Goal: Task Accomplishment & Management: Complete application form

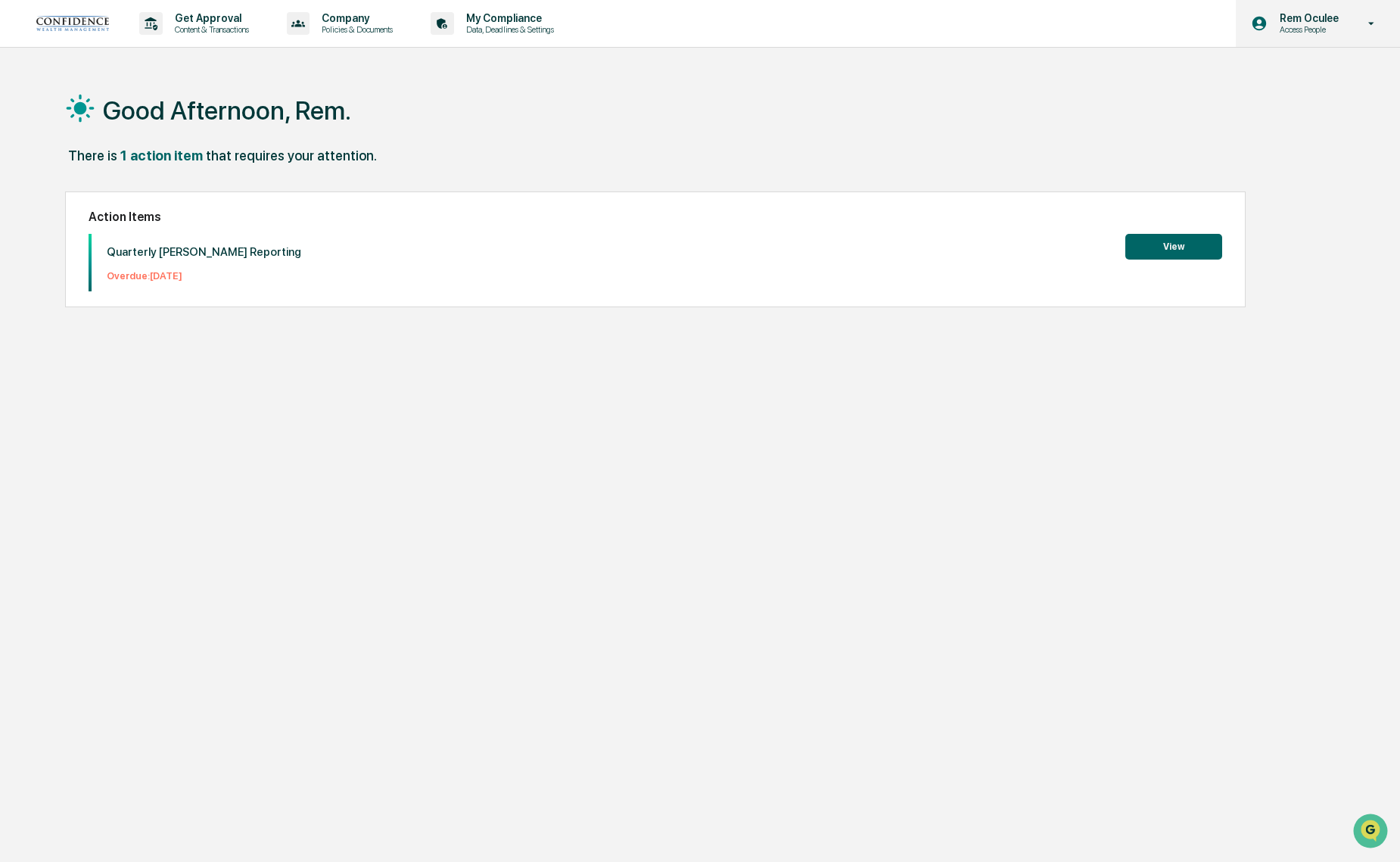
click at [1353, 28] on div "Rem Oculee Access People" at bounding box center [1318, 23] width 164 height 47
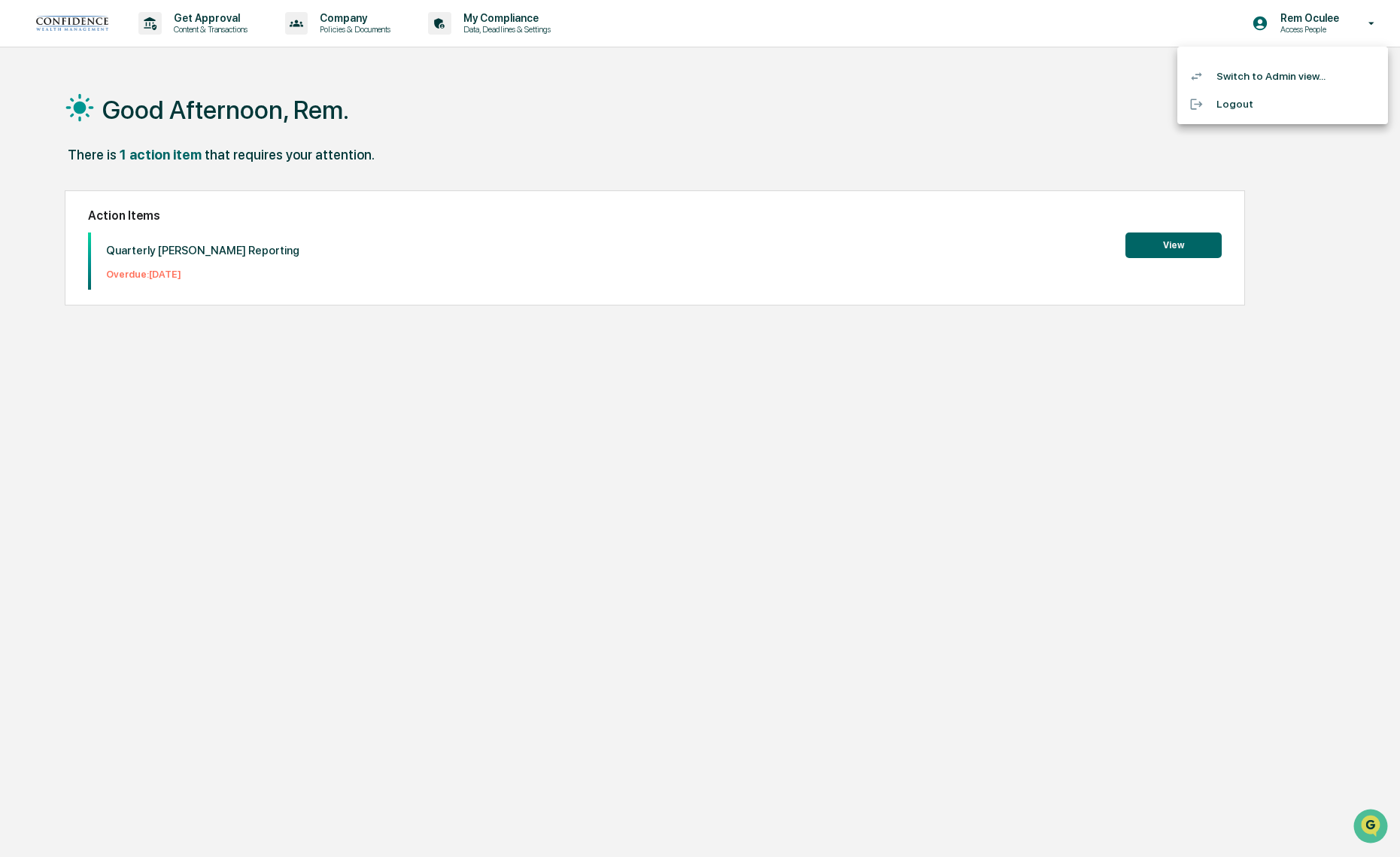
click at [1278, 70] on li "Switch to Admin view..." at bounding box center [1282, 76] width 210 height 28
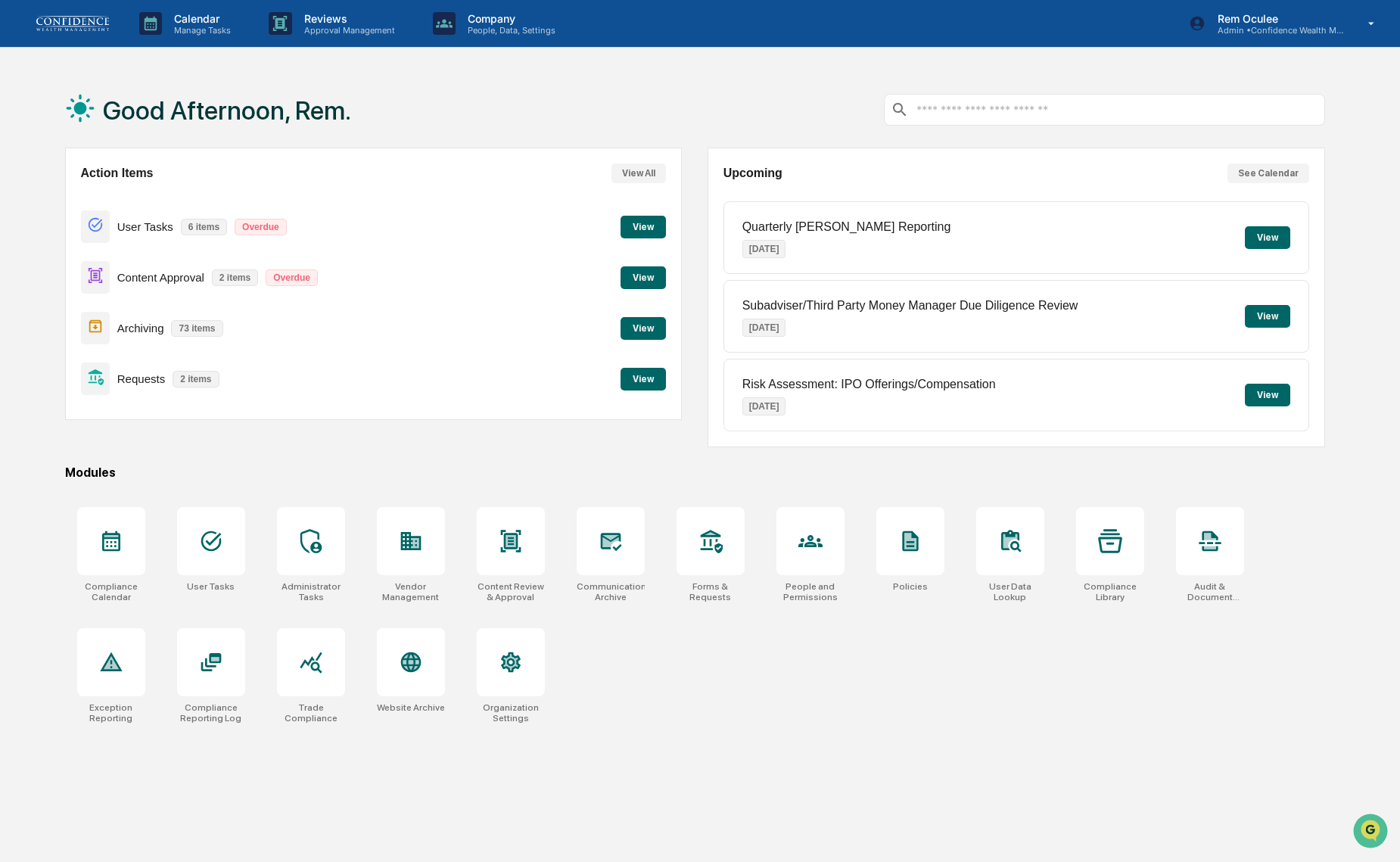
click at [644, 377] on button "View" at bounding box center [644, 379] width 46 height 23
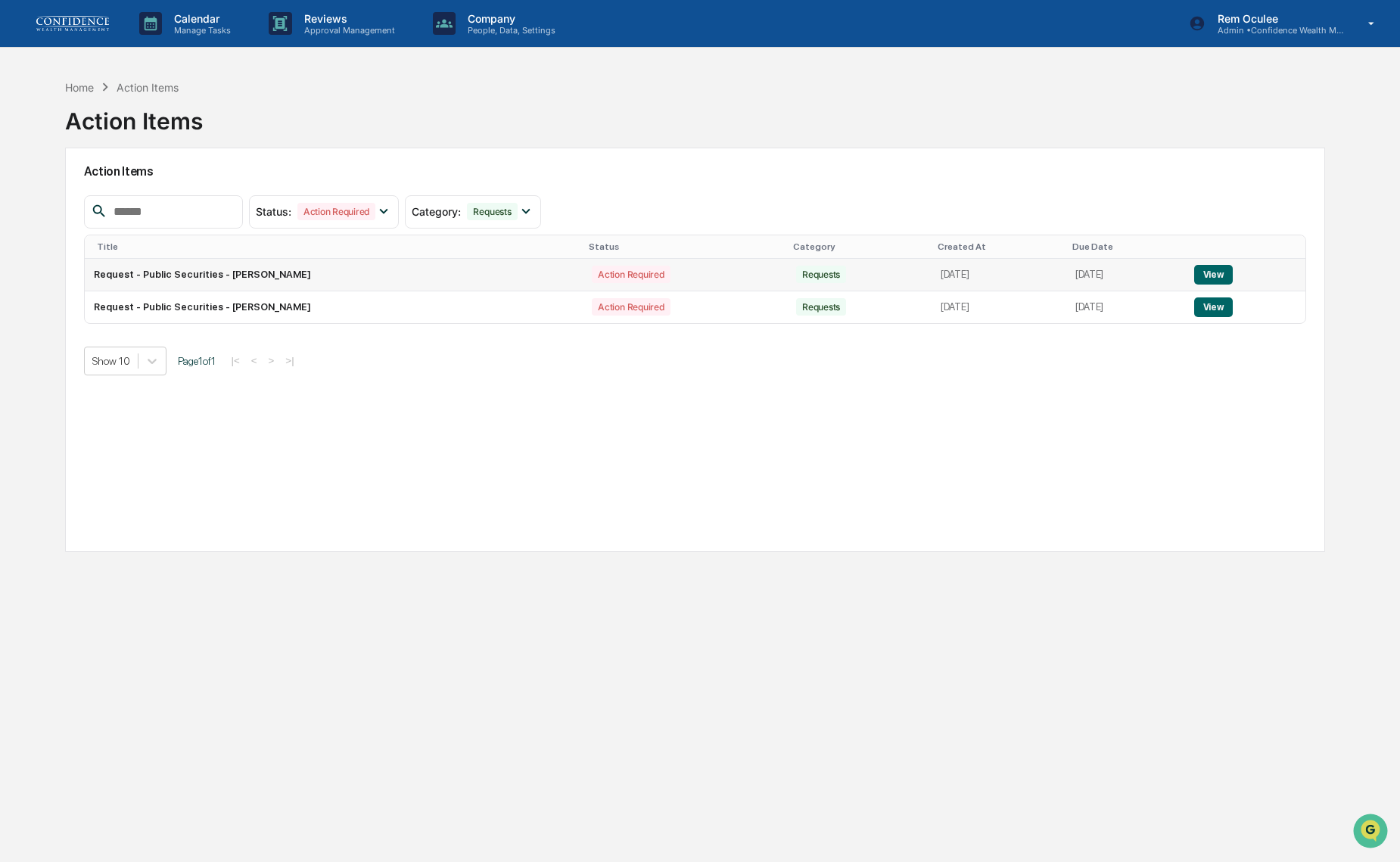
click at [1219, 274] on button "View" at bounding box center [1213, 275] width 38 height 20
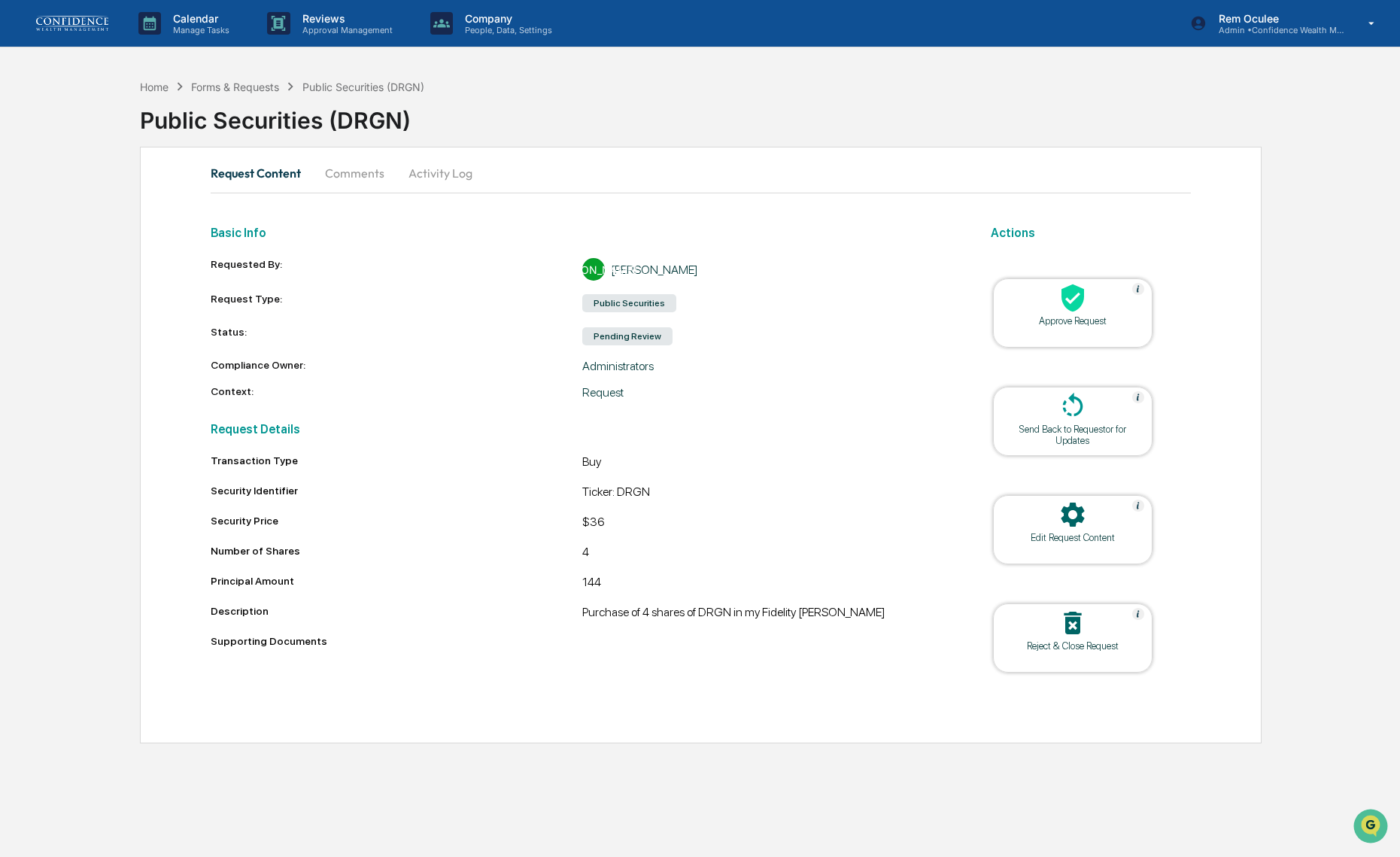
click at [1111, 309] on div at bounding box center [1073, 299] width 150 height 32
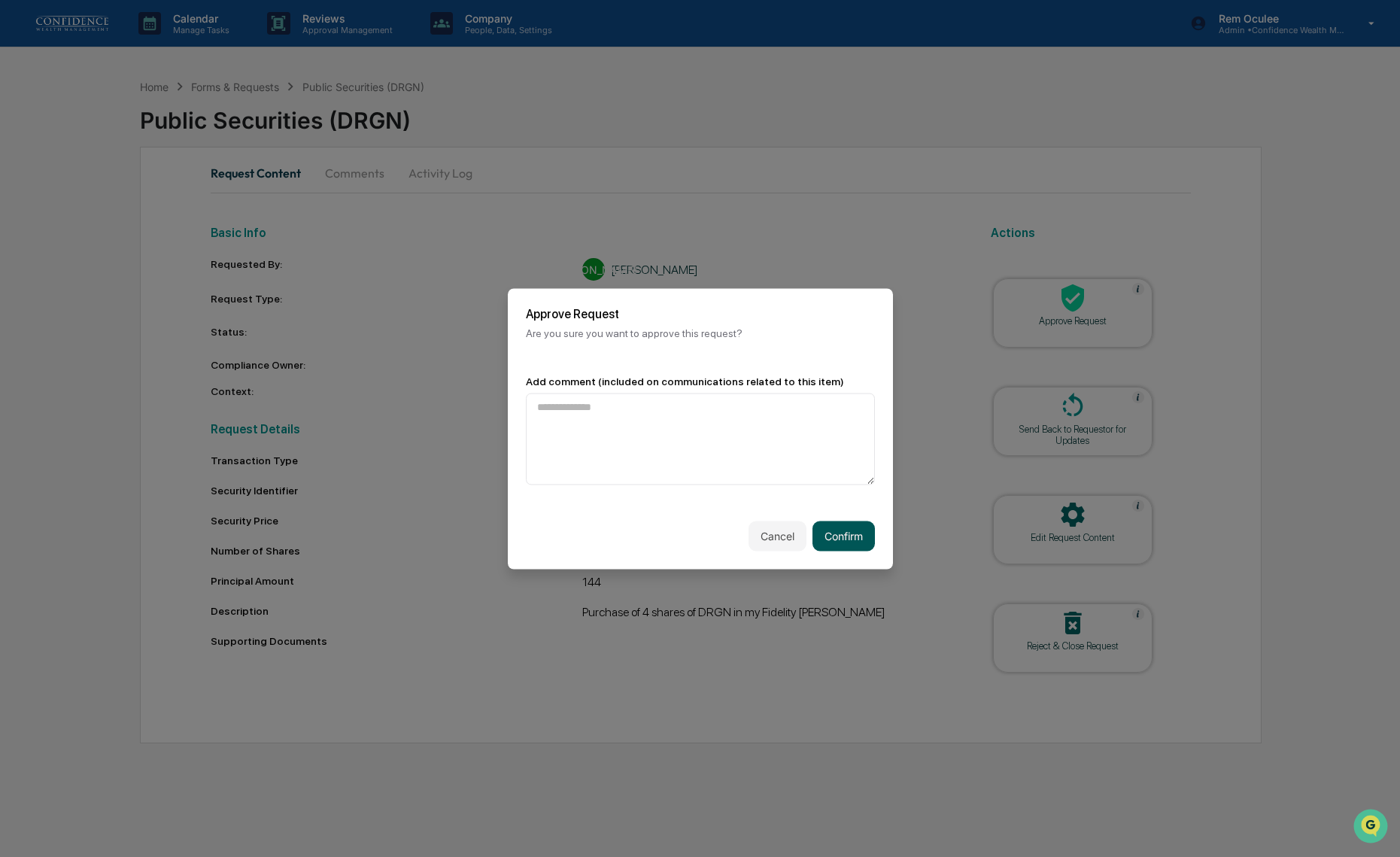
click at [855, 548] on button "Confirm" at bounding box center [844, 535] width 63 height 30
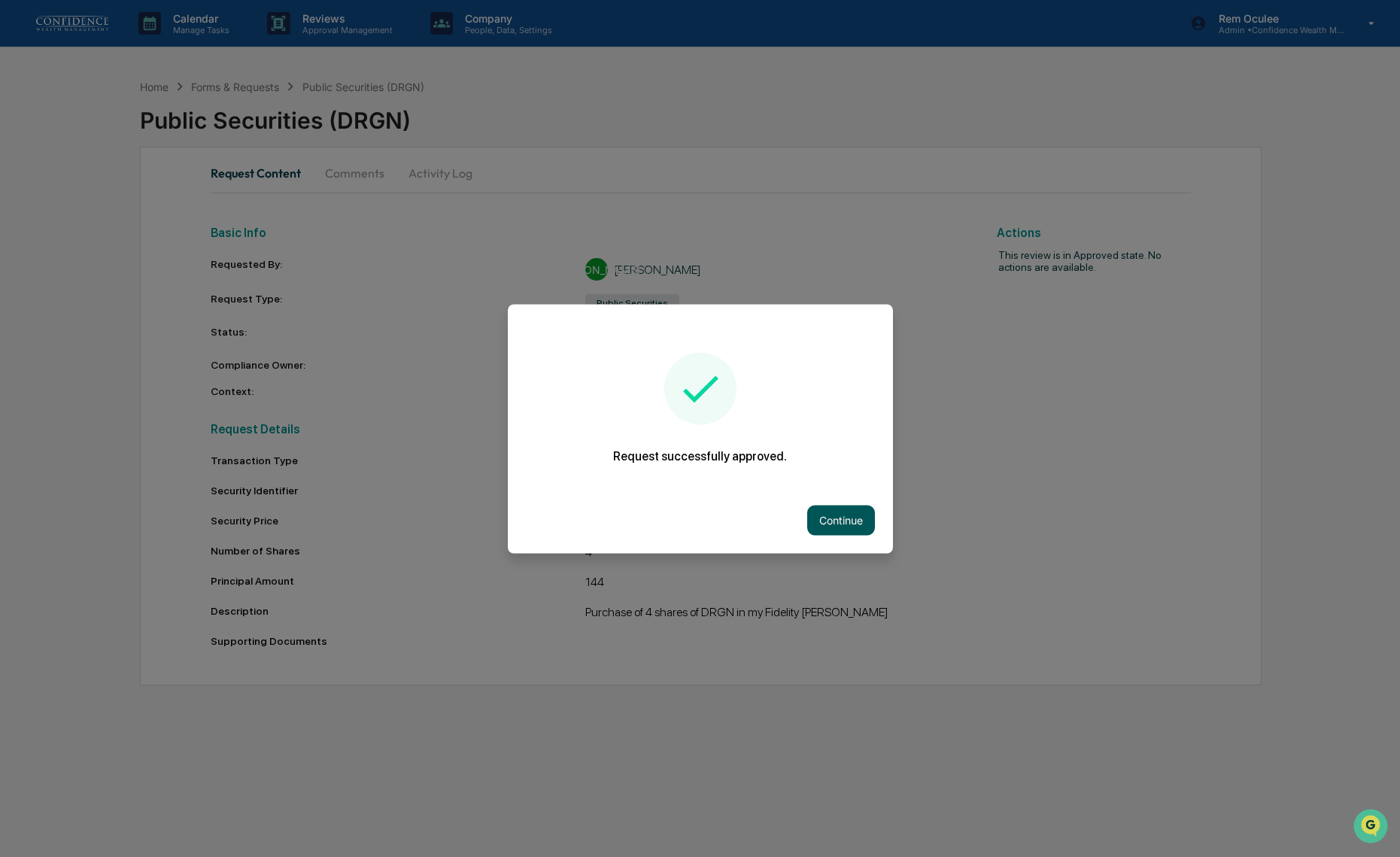
click at [837, 520] on button "Continue" at bounding box center [840, 520] width 67 height 30
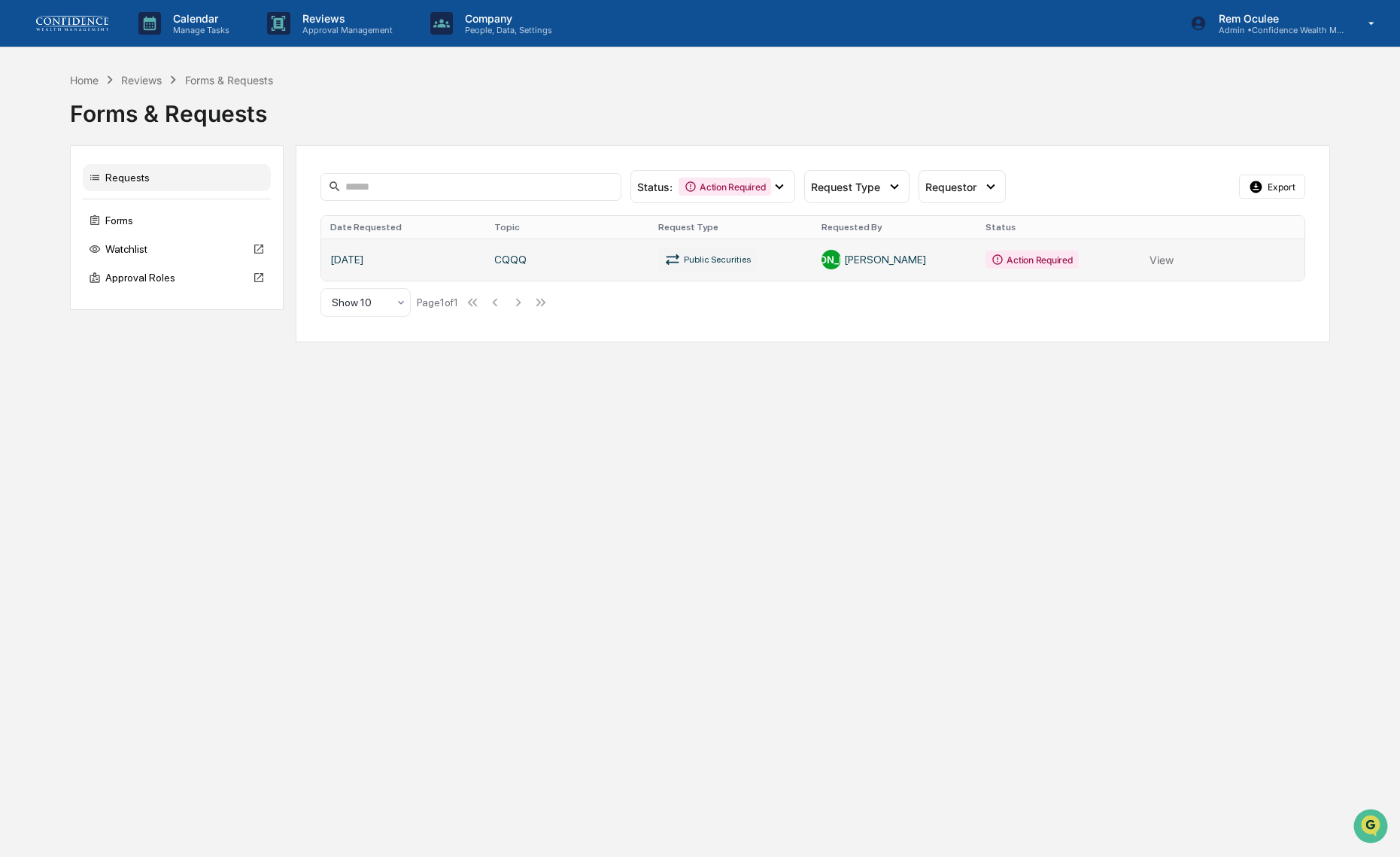
click at [1170, 259] on link at bounding box center [813, 260] width 983 height 42
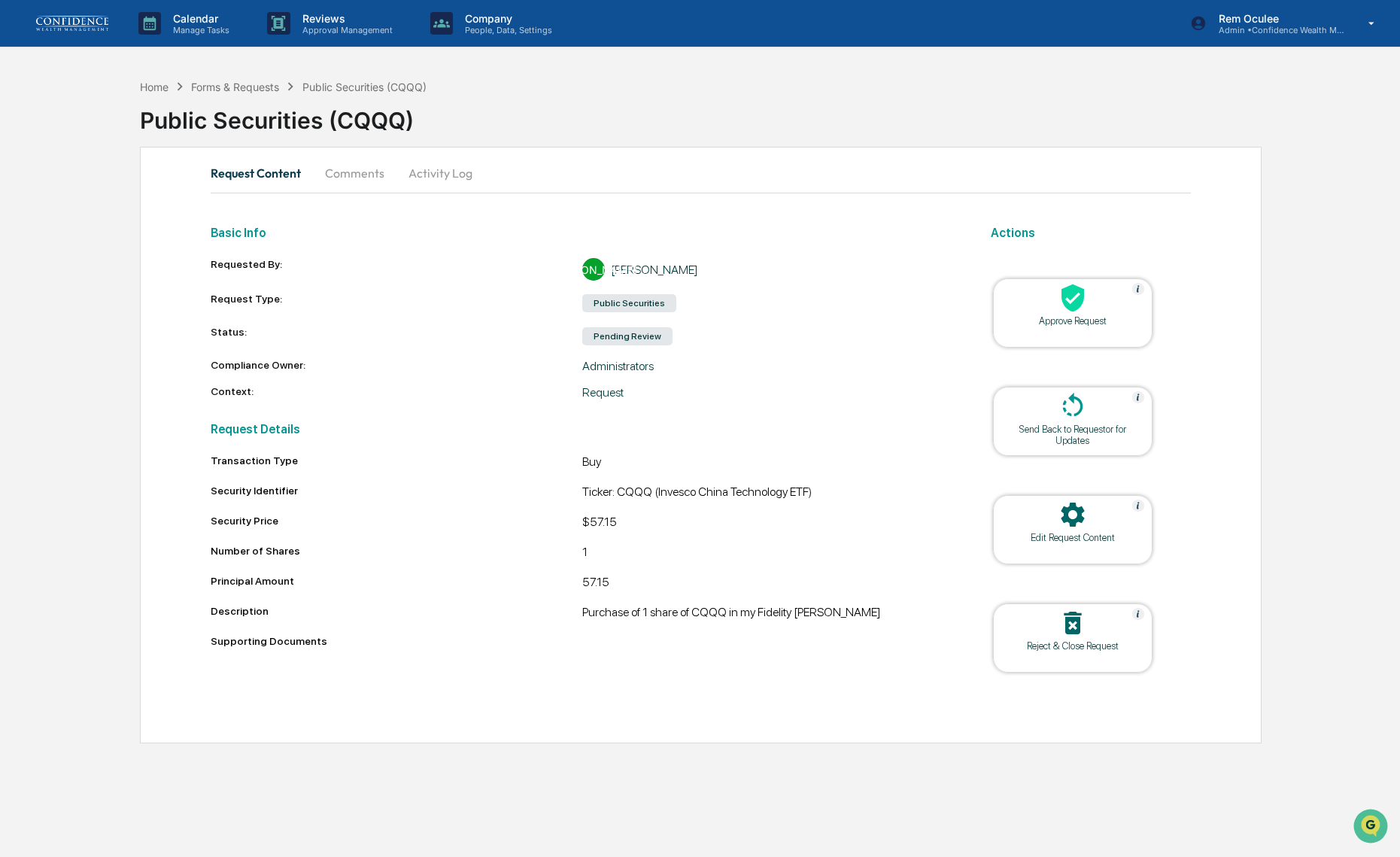
click at [1122, 302] on div at bounding box center [1073, 299] width 150 height 32
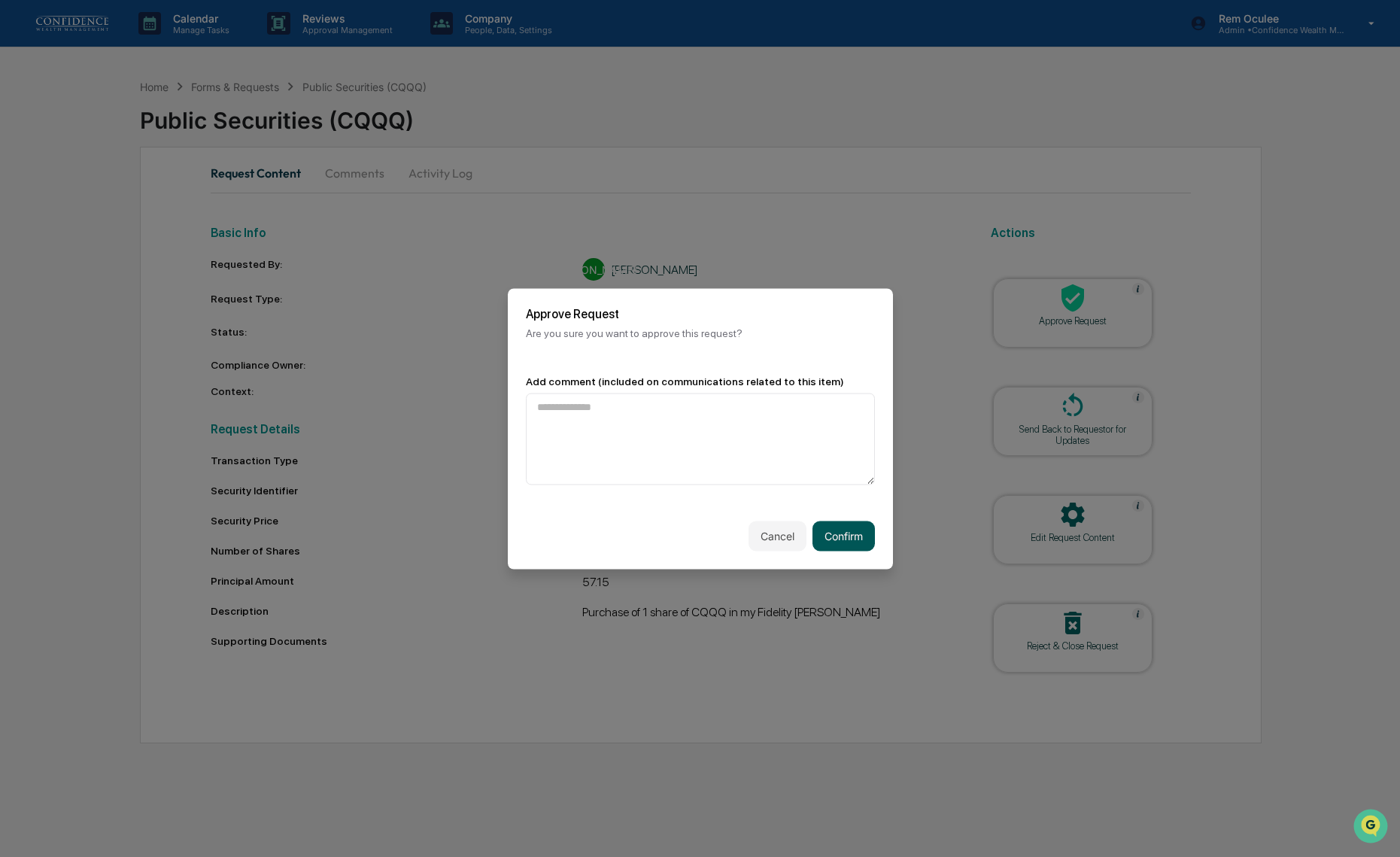
click at [842, 552] on div "Cancel Confirm" at bounding box center [700, 536] width 385 height 67
click at [845, 545] on button "Confirm" at bounding box center [844, 535] width 63 height 30
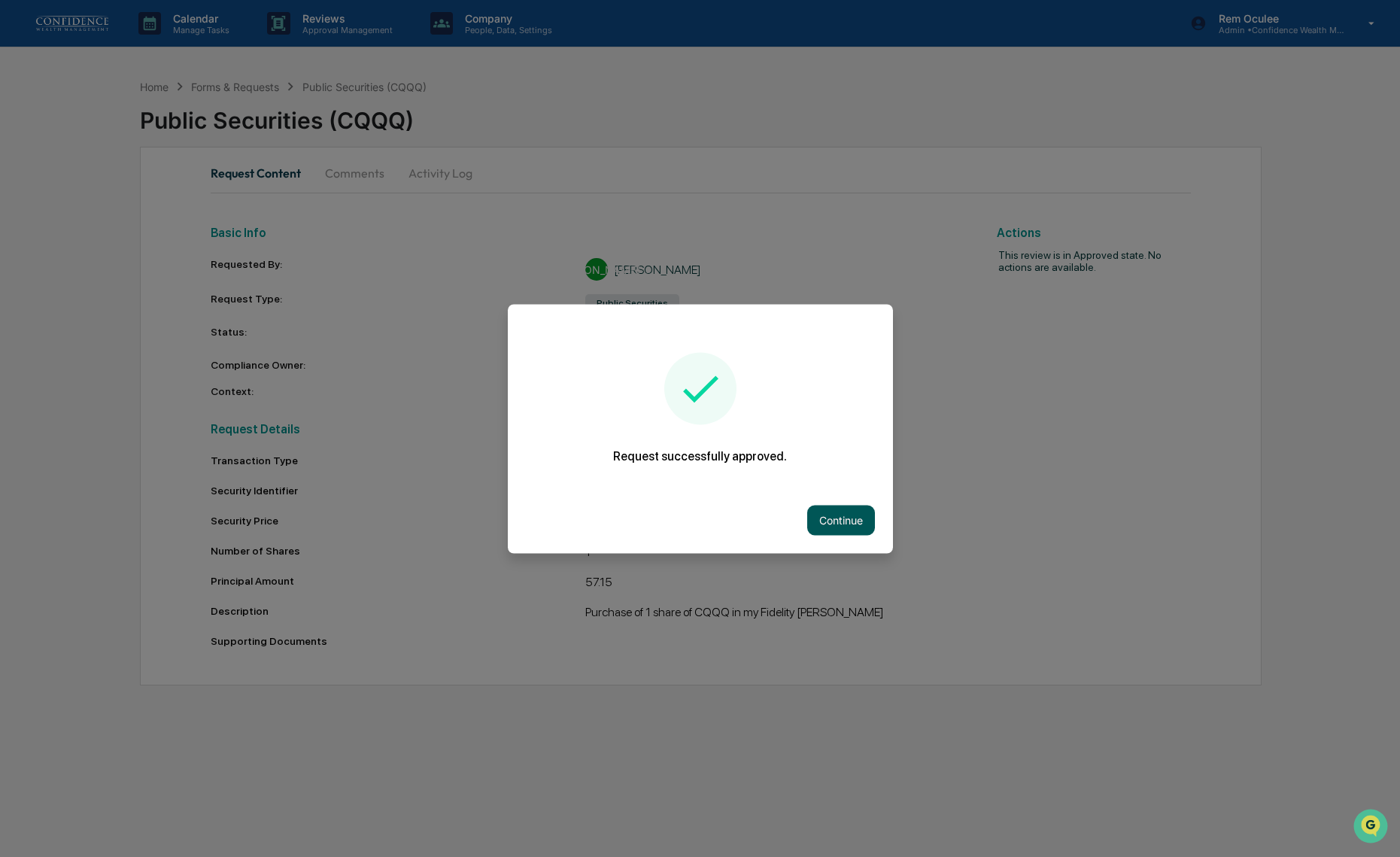
click at [855, 531] on button "Continue" at bounding box center [840, 520] width 67 height 30
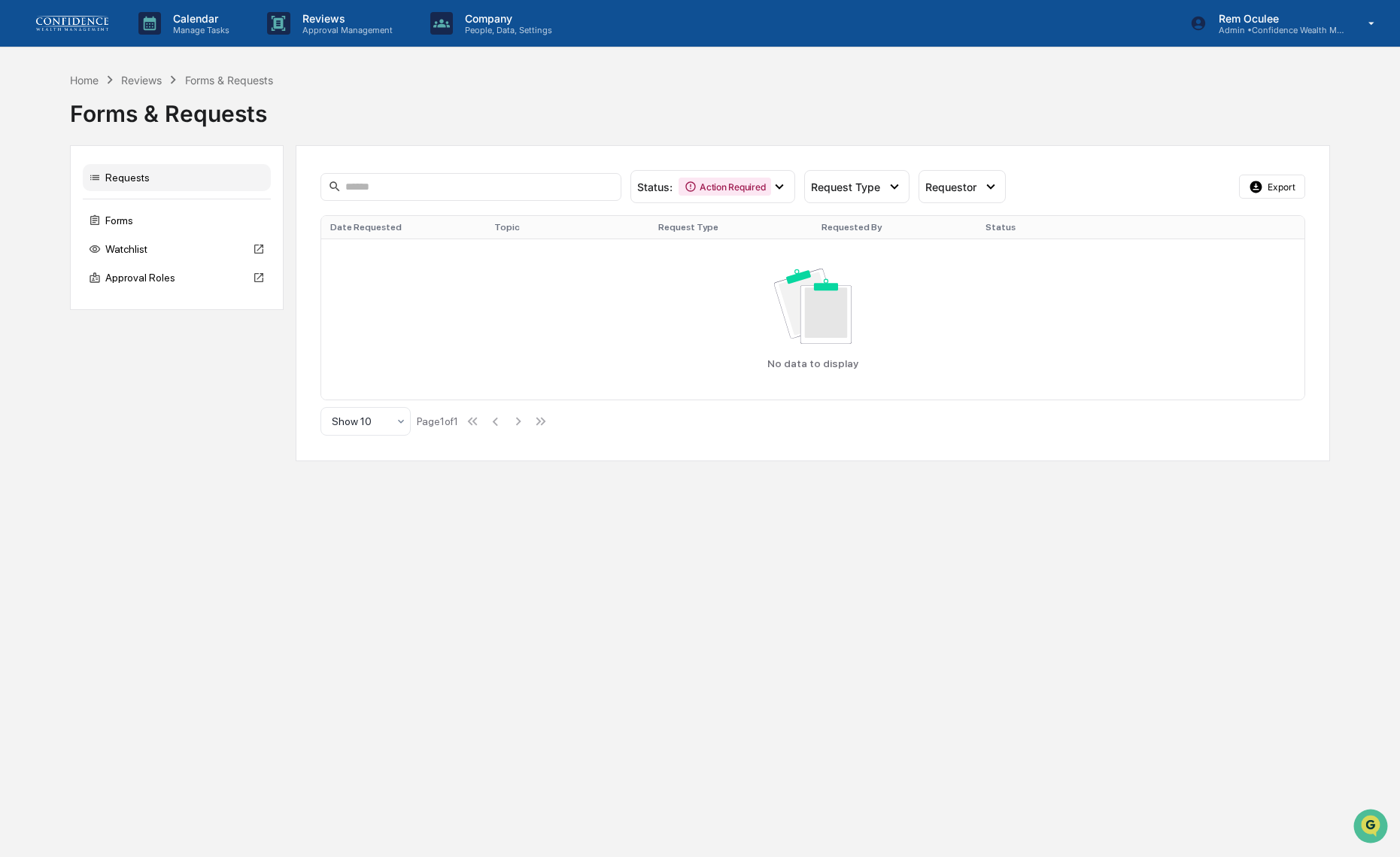
click at [920, 475] on div "Calendar Manage Tasks Reviews Approval Management Company People, Data, Setting…" at bounding box center [700, 428] width 1400 height 857
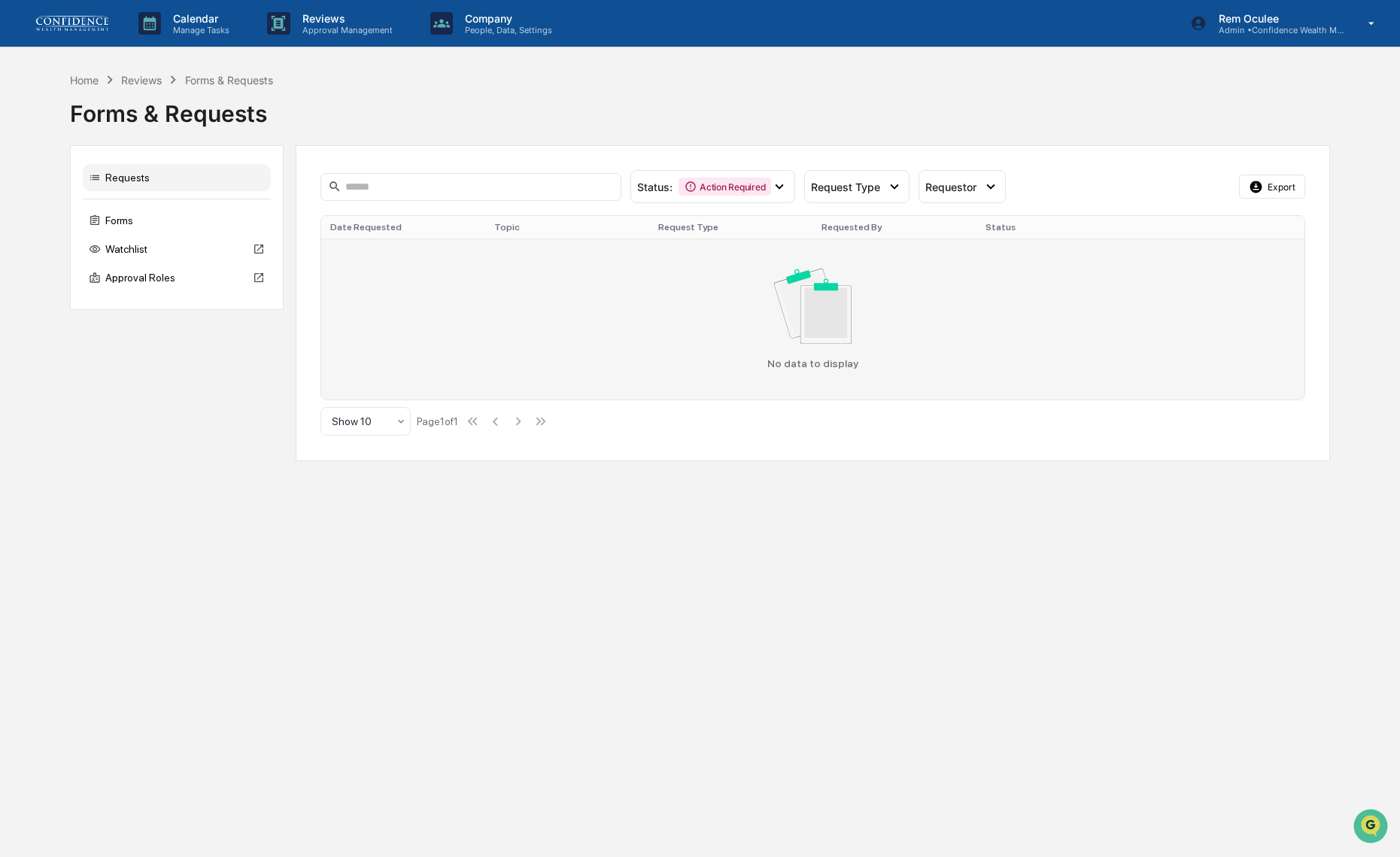
click at [992, 315] on div "No data to display" at bounding box center [813, 319] width 966 height 101
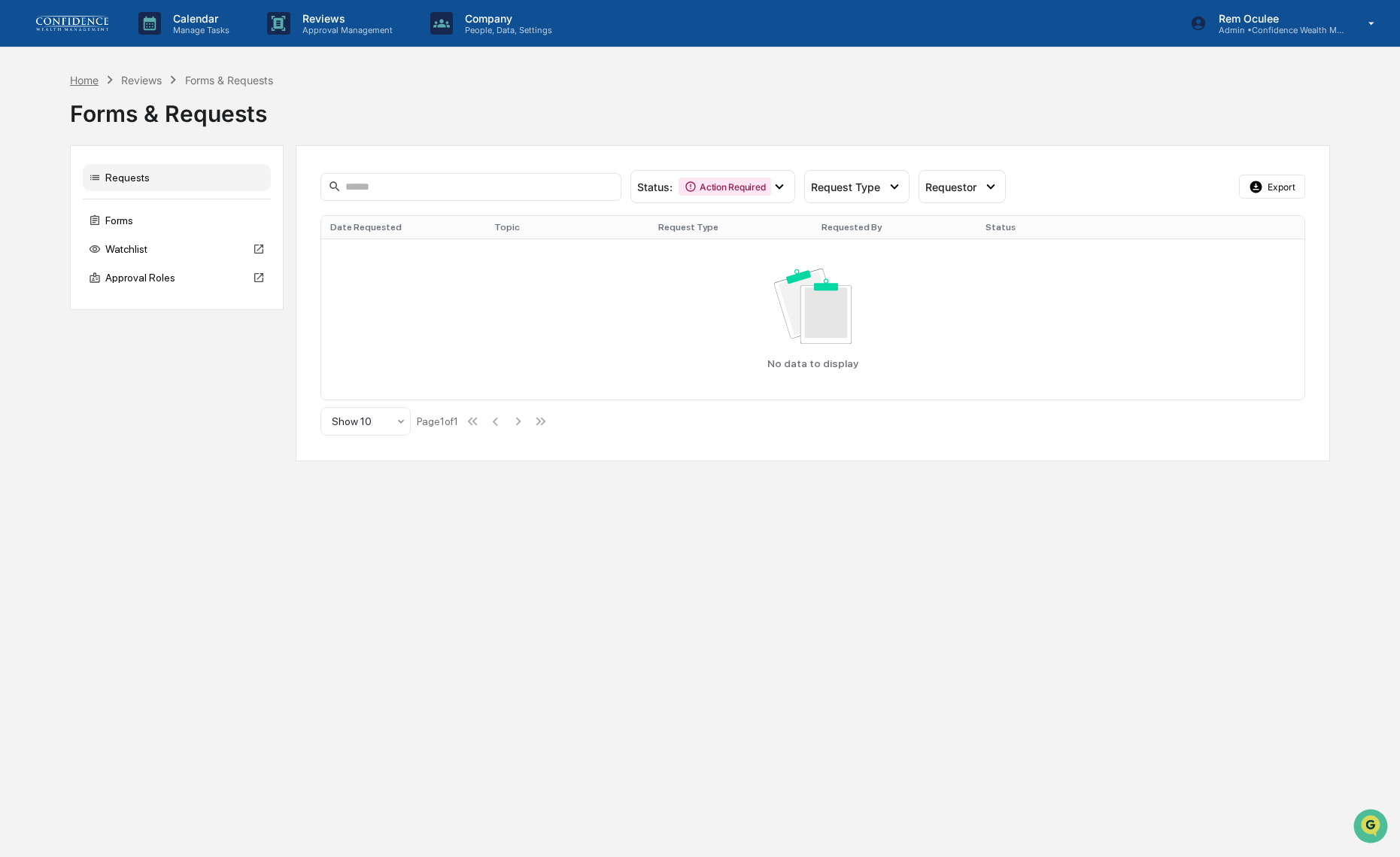
click at [97, 80] on div "Home" at bounding box center [84, 80] width 28 height 13
